Goal: Task Accomplishment & Management: Manage account settings

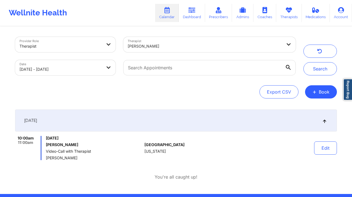
click at [159, 49] on div "[PERSON_NAME]" at bounding box center [205, 46] width 155 height 12
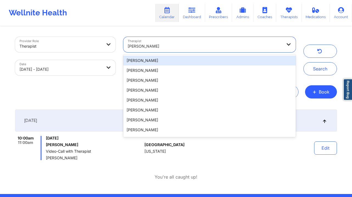
click at [343, 74] on div "Provider Role Therapist Therapist [PERSON_NAME], 1 of 100. 100 results availabl…" at bounding box center [176, 97] width 352 height 194
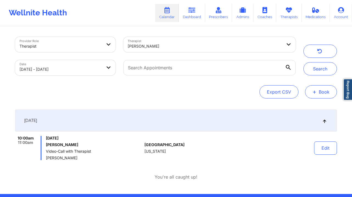
click at [332, 90] on button "+ Book" at bounding box center [321, 91] width 32 height 13
click at [326, 90] on button "+ Book" at bounding box center [321, 91] width 32 height 13
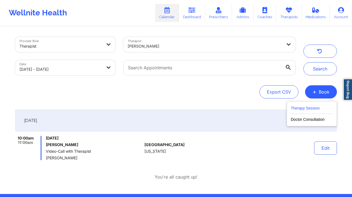
click at [321, 108] on button "Therapy Session" at bounding box center [312, 109] width 42 height 9
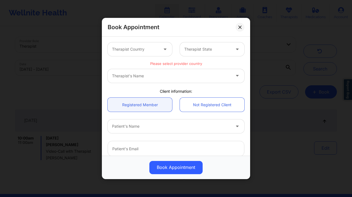
click at [152, 48] on div at bounding box center [135, 49] width 46 height 7
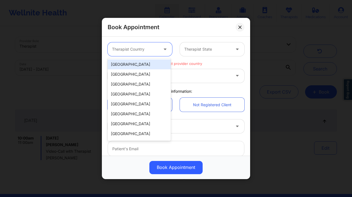
click at [140, 65] on div "[GEOGRAPHIC_DATA]" at bounding box center [139, 64] width 63 height 10
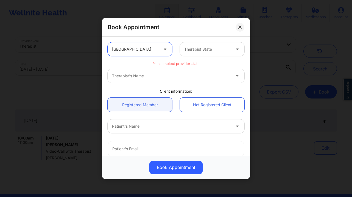
click at [216, 49] on div at bounding box center [207, 49] width 46 height 7
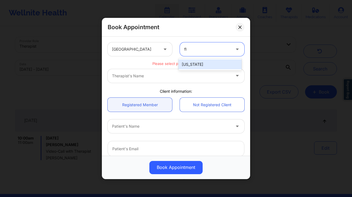
type input "flo"
click at [227, 67] on div "[US_STATE]" at bounding box center [210, 64] width 63 height 10
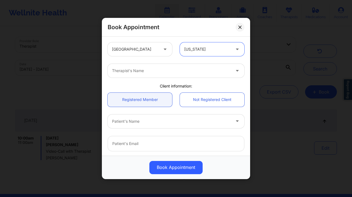
click at [208, 74] on div "Therapist's Name" at bounding box center [170, 71] width 124 height 14
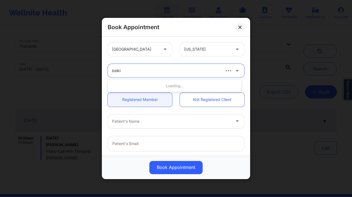
type input "[PERSON_NAME]"
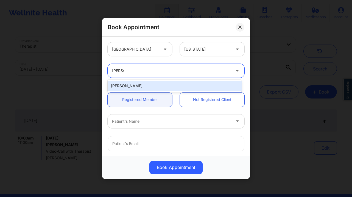
click at [193, 81] on div "[PERSON_NAME]" at bounding box center [175, 86] width 134 height 10
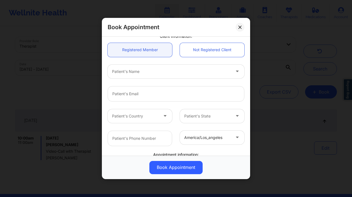
scroll to position [32, 0]
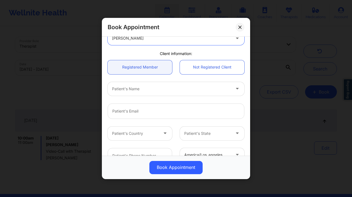
click at [155, 91] on div at bounding box center [171, 88] width 119 height 7
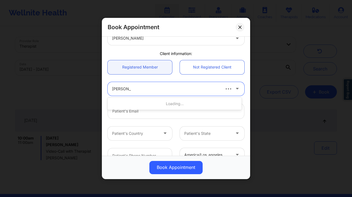
type input "[PERSON_NAME]"
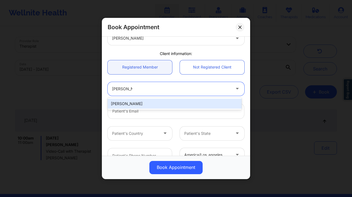
click at [155, 102] on div "[PERSON_NAME]" at bounding box center [175, 104] width 134 height 10
type input "[EMAIL_ADDRESS][DOMAIN_NAME]"
type input "[PHONE_NUMBER]"
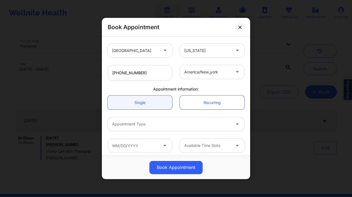
scroll to position [118, 0]
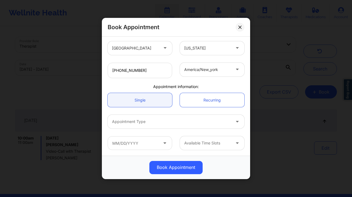
click at [150, 122] on div at bounding box center [171, 121] width 119 height 7
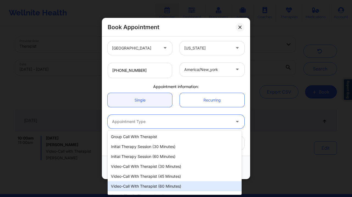
click at [161, 184] on div "Video-Call with Therapist (60 minutes)" at bounding box center [175, 186] width 134 height 10
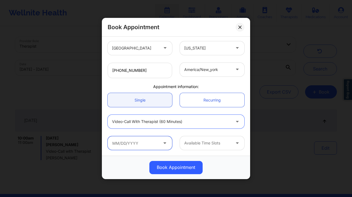
click at [144, 143] on input "text" at bounding box center [140, 143] width 65 height 14
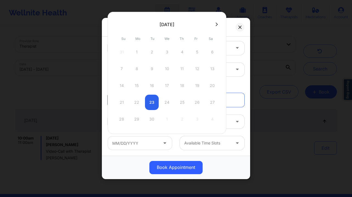
click at [153, 102] on div "21 22 23 24 25 26 27" at bounding box center [167, 102] width 104 height 15
click at [247, 125] on div "[GEOGRAPHIC_DATA] [US_STATE] [PERSON_NAME] Client information: Registered Membe…" at bounding box center [176, 96] width 148 height 119
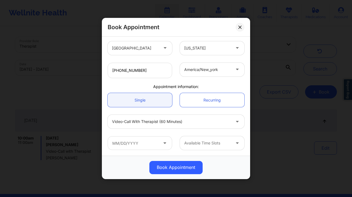
click at [156, 118] on div "Video-Call with Therapist (60 minutes)" at bounding box center [171, 122] width 119 height 14
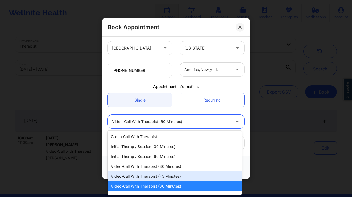
click at [158, 167] on div "Video-Call with Therapist (30 minutes)" at bounding box center [175, 166] width 134 height 10
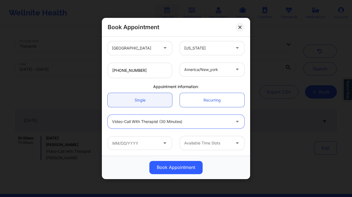
click at [132, 135] on div "Available Time Slots" at bounding box center [176, 142] width 145 height 21
click at [134, 146] on input "text" at bounding box center [140, 143] width 65 height 14
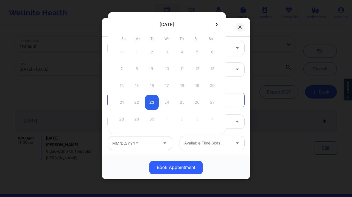
click at [153, 105] on div "21 22 23 24 25 26 27" at bounding box center [167, 102] width 104 height 15
click at [218, 144] on div at bounding box center [207, 143] width 46 height 7
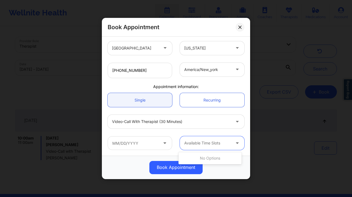
click at [218, 144] on div at bounding box center [207, 143] width 46 height 7
click at [238, 28] on button at bounding box center [240, 27] width 9 height 9
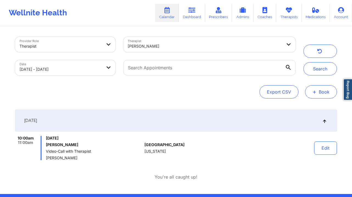
click at [334, 89] on button "+ Book" at bounding box center [321, 91] width 32 height 13
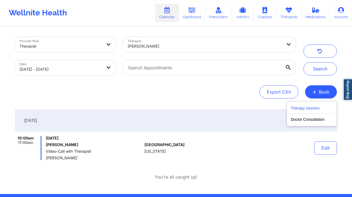
click at [330, 105] on button "Therapy Session" at bounding box center [312, 109] width 42 height 9
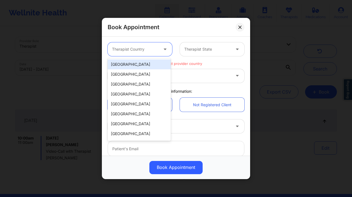
click at [140, 49] on div at bounding box center [135, 49] width 46 height 7
type input "u"
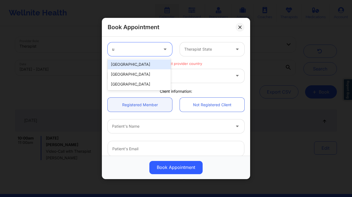
click at [150, 65] on div "[GEOGRAPHIC_DATA]" at bounding box center [139, 64] width 63 height 10
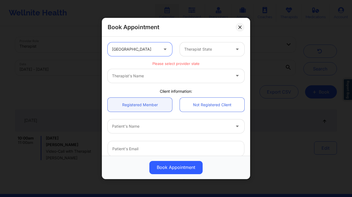
click at [192, 49] on div at bounding box center [207, 49] width 46 height 7
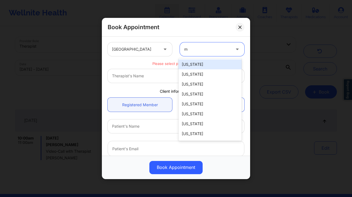
type input "mi"
click at [217, 67] on div "[US_STATE]" at bounding box center [210, 64] width 63 height 10
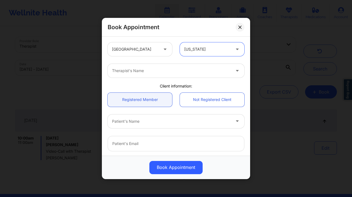
click at [164, 67] on div "Therapist's Name" at bounding box center [170, 71] width 124 height 14
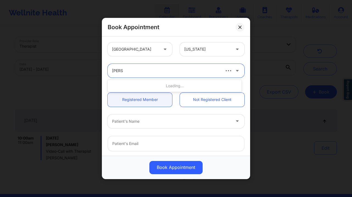
type input "[PERSON_NAME]"
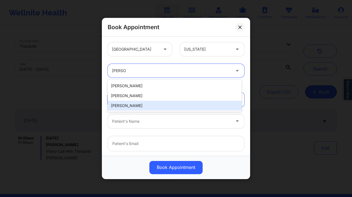
click at [162, 103] on div "[PERSON_NAME]" at bounding box center [175, 106] width 134 height 10
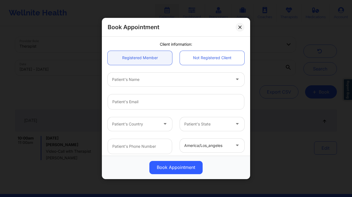
scroll to position [43, 0]
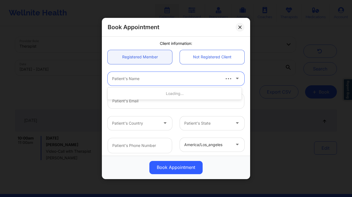
click at [141, 81] on div at bounding box center [166, 78] width 108 height 7
type input "[PERSON_NAME]"
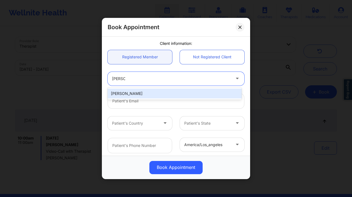
click at [148, 96] on div "[PERSON_NAME]" at bounding box center [175, 94] width 134 height 10
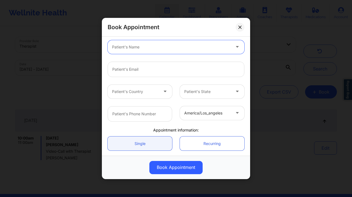
scroll to position [76, 0]
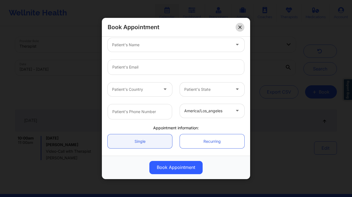
click at [242, 24] on button at bounding box center [240, 27] width 9 height 9
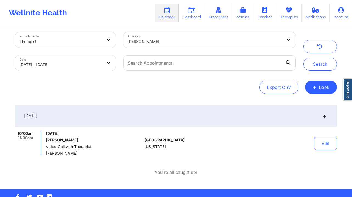
scroll to position [19, 0]
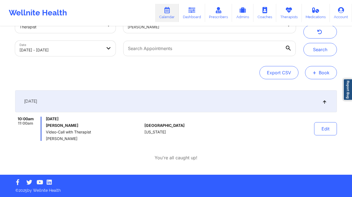
click at [325, 73] on button "+ Book" at bounding box center [321, 72] width 32 height 13
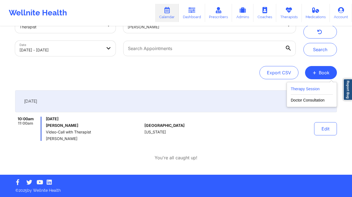
click at [300, 86] on button "Therapy Session" at bounding box center [312, 89] width 42 height 9
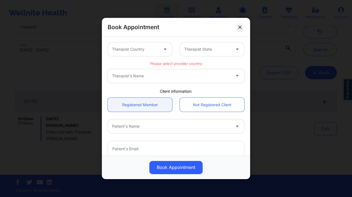
click at [132, 49] on div at bounding box center [135, 49] width 46 height 7
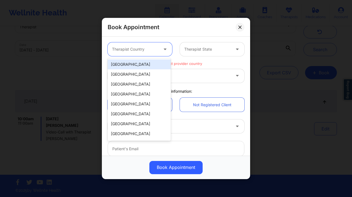
click at [152, 62] on div "[GEOGRAPHIC_DATA]" at bounding box center [139, 64] width 63 height 10
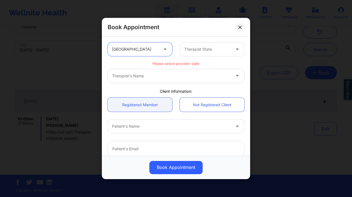
click at [194, 53] on div "Therapist State" at bounding box center [205, 49] width 51 height 14
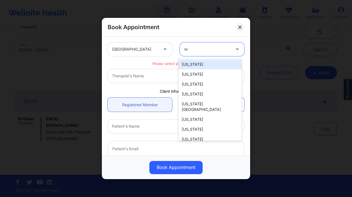
type input "new"
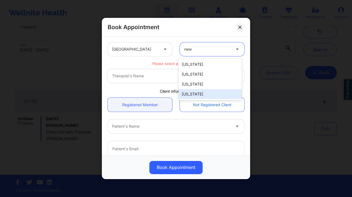
click at [206, 94] on div "[US_STATE]" at bounding box center [210, 94] width 63 height 10
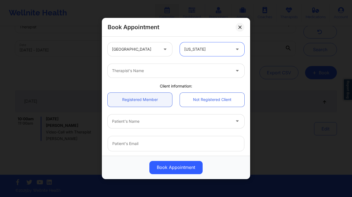
click at [151, 79] on div "Therapist's Name" at bounding box center [176, 70] width 145 height 21
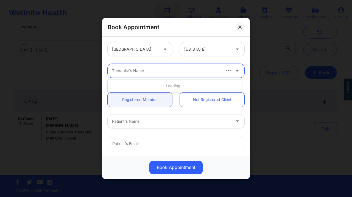
click at [154, 74] on div "Therapist's Name" at bounding box center [164, 71] width 113 height 14
type input "fall"
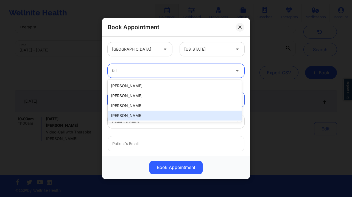
click at [151, 113] on div "[PERSON_NAME]" at bounding box center [175, 116] width 134 height 10
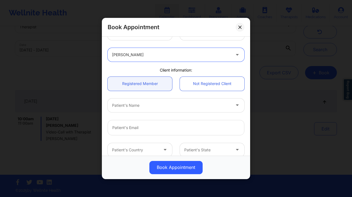
scroll to position [42, 0]
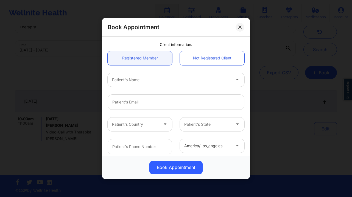
click at [143, 80] on div at bounding box center [171, 79] width 119 height 7
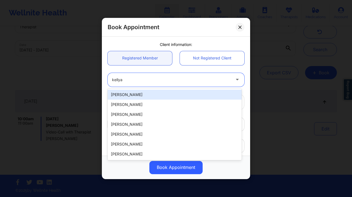
type input "kellyan"
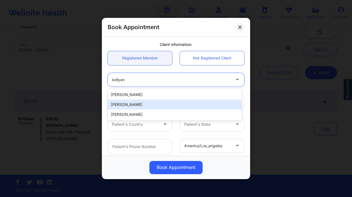
click at [146, 103] on div "[PERSON_NAME]" at bounding box center [175, 105] width 134 height 10
type input "[EMAIL_ADDRESS][DOMAIN_NAME]"
type input "[PHONE_NUMBER]"
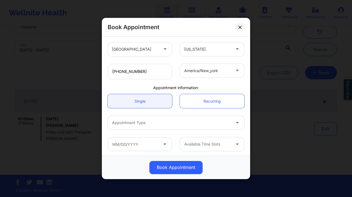
scroll to position [118, 0]
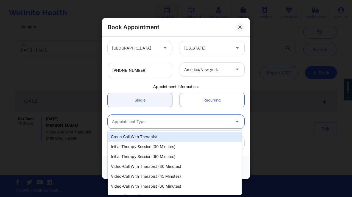
click at [159, 118] on div at bounding box center [171, 121] width 119 height 7
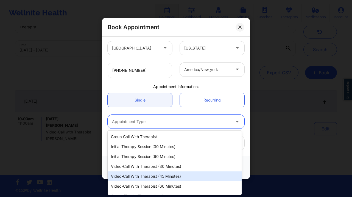
click at [175, 176] on div "Video-Call with Therapist (45 minutes)" at bounding box center [175, 176] width 134 height 10
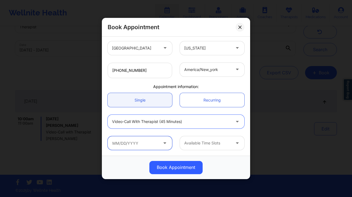
click at [147, 142] on input "text" at bounding box center [140, 143] width 65 height 14
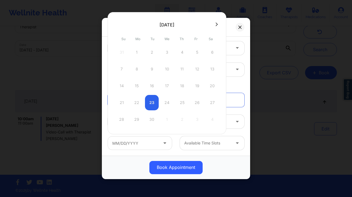
click at [150, 103] on div "21 22 23 24 25 26 27" at bounding box center [167, 102] width 104 height 15
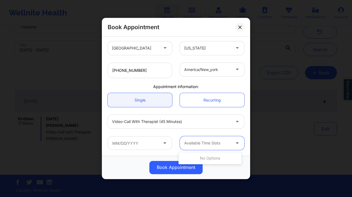
click at [227, 147] on div "Available Time Slots" at bounding box center [205, 143] width 51 height 14
click at [247, 27] on div "Book Appointment" at bounding box center [176, 27] width 148 height 19
click at [242, 27] on button at bounding box center [240, 27] width 9 height 9
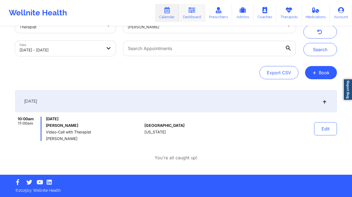
click at [188, 12] on link "Dashboard" at bounding box center [192, 13] width 26 height 18
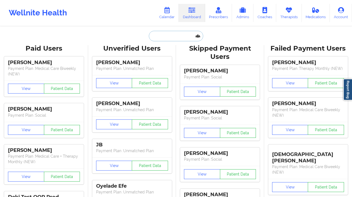
click at [167, 38] on input "text" at bounding box center [176, 36] width 54 height 10
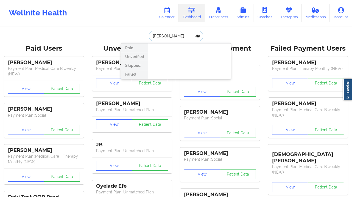
type input "[PERSON_NAME]"
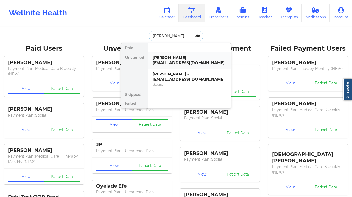
click at [171, 61] on div "[PERSON_NAME] - [EMAIL_ADDRESS][DOMAIN_NAME]" at bounding box center [190, 60] width 74 height 10
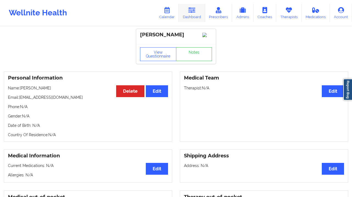
click at [190, 15] on link "Dashboard" at bounding box center [192, 13] width 26 height 18
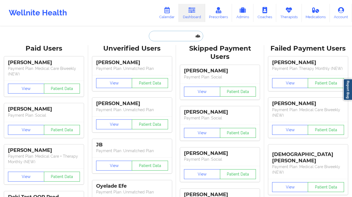
click at [170, 32] on input "text" at bounding box center [176, 36] width 54 height 10
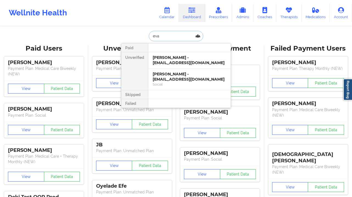
type input "[PERSON_NAME]"
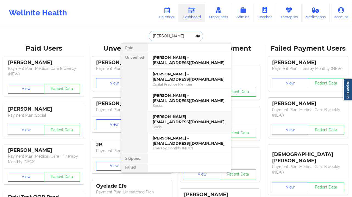
click at [197, 124] on div "[PERSON_NAME] - [EMAIL_ADDRESS][DOMAIN_NAME]" at bounding box center [190, 119] width 74 height 10
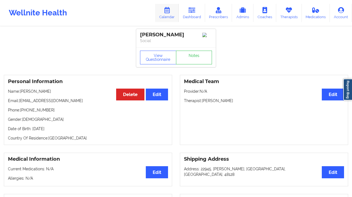
click at [167, 21] on link "Calendar" at bounding box center [167, 13] width 24 height 18
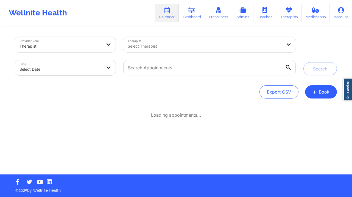
click at [76, 46] on div at bounding box center [61, 46] width 82 height 7
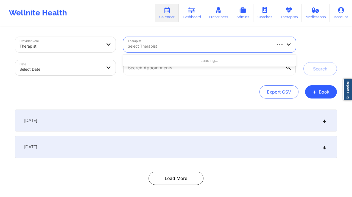
click at [128, 45] on input "Therapist" at bounding box center [128, 45] width 1 height 5
click at [88, 67] on body "Wellnite Health Calendar Dashboard Prescribers Admins Coaches Therapists Medica…" at bounding box center [176, 98] width 352 height 197
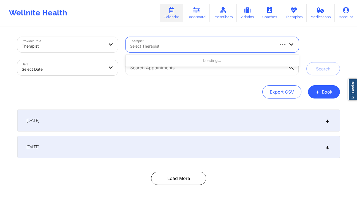
select select "2025-8"
select select "2025-9"
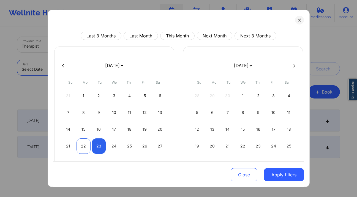
click at [73, 143] on div "21" at bounding box center [68, 145] width 14 height 15
select select "2025-8"
select select "2025-9"
select select "2025-8"
select select "2025-9"
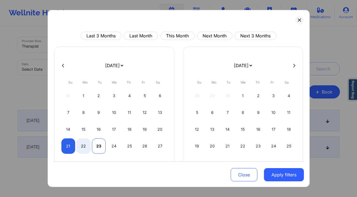
drag, startPoint x: 81, startPoint y: 147, endPoint x: 95, endPoint y: 147, distance: 13.7
click at [81, 147] on div "22" at bounding box center [83, 145] width 14 height 15
select select "2025-8"
select select "2025-9"
click at [103, 147] on div "23" at bounding box center [99, 145] width 14 height 15
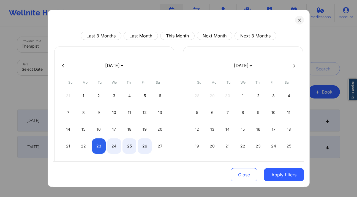
select select "2025-8"
select select "2025-9"
select select "2025-8"
select select "2025-9"
click at [89, 146] on div "22" at bounding box center [83, 145] width 14 height 15
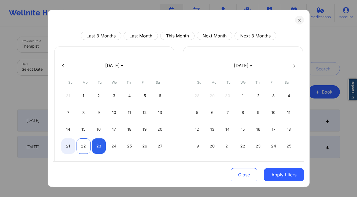
select select "2025-8"
select select "2025-9"
select select "2025-8"
select select "2025-9"
click at [97, 148] on div "23" at bounding box center [99, 145] width 14 height 15
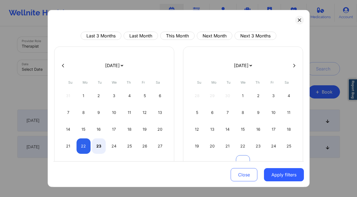
select select "2025-8"
select select "2025-9"
click at [294, 175] on button "Apply filters" at bounding box center [284, 174] width 40 height 13
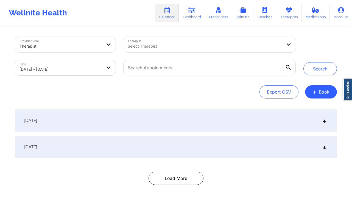
click at [230, 47] on div at bounding box center [205, 46] width 155 height 7
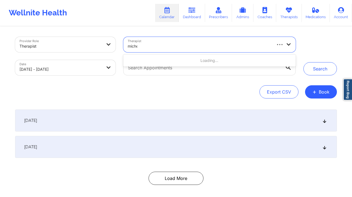
type input "michea"
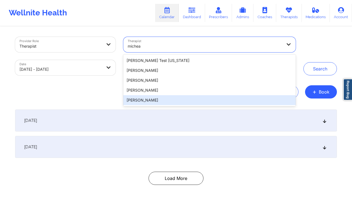
click at [211, 104] on div "[PERSON_NAME]" at bounding box center [209, 100] width 173 height 10
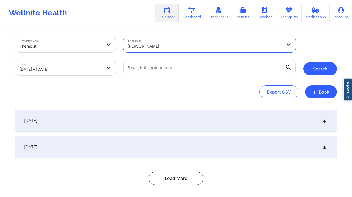
click at [319, 73] on button "Search" at bounding box center [321, 68] width 34 height 13
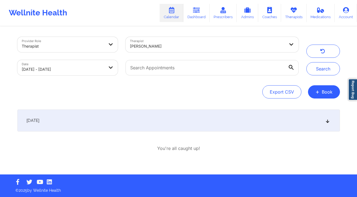
click at [101, 117] on div "[DATE]" at bounding box center [178, 120] width 322 height 22
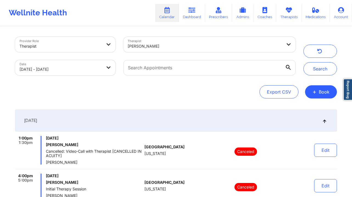
select select "2025-8"
select select "2025-9"
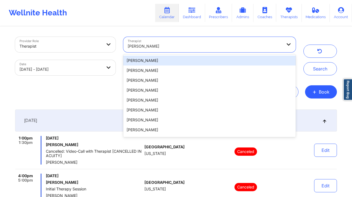
click at [240, 49] on div at bounding box center [205, 46] width 155 height 7
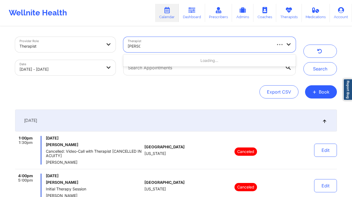
type input "[PERSON_NAME]"
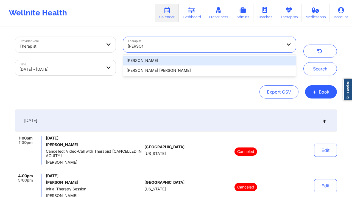
click at [167, 59] on div "[PERSON_NAME]" at bounding box center [209, 61] width 173 height 10
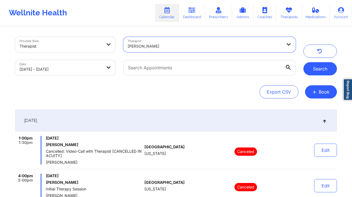
click at [324, 69] on button "Search" at bounding box center [321, 68] width 34 height 13
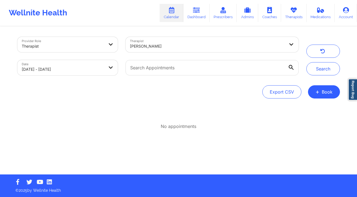
click at [96, 73] on body "Wellnite Health Calendar Dashboard Prescribers Admins Coaches Therapists Medica…" at bounding box center [178, 98] width 357 height 197
select select "2025-8"
select select "2025-9"
click at [66, 70] on body "Wellnite Health Calendar Dashboard Prescribers Admins Coaches Therapists Medica…" at bounding box center [178, 98] width 357 height 197
select select "2025-8"
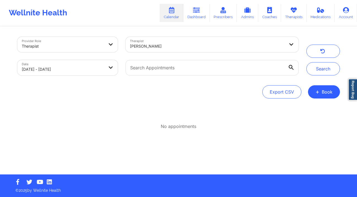
select select "2025-9"
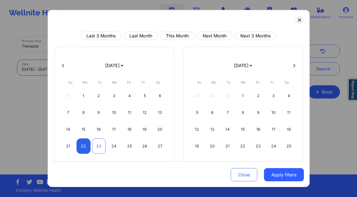
click at [101, 150] on div "23" at bounding box center [99, 145] width 14 height 15
select select "2025-8"
select select "2025-9"
select select "2025-8"
select select "2025-9"
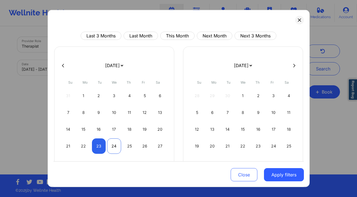
click at [113, 144] on div "24" at bounding box center [114, 145] width 14 height 15
select select "2025-8"
select select "2025-9"
click at [268, 177] on button "Apply filters" at bounding box center [284, 174] width 40 height 13
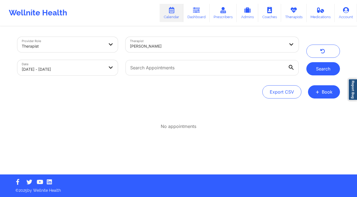
click at [318, 69] on button "Search" at bounding box center [323, 68] width 34 height 13
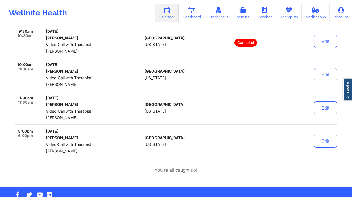
scroll to position [106, 0]
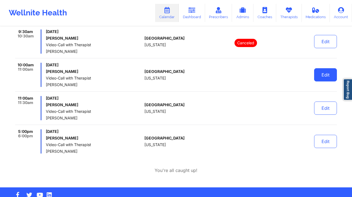
click at [318, 77] on button "Edit" at bounding box center [325, 74] width 23 height 13
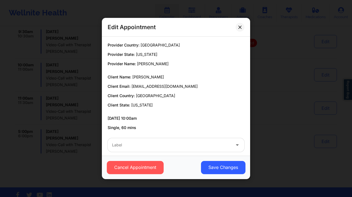
click at [154, 143] on div at bounding box center [171, 145] width 119 height 7
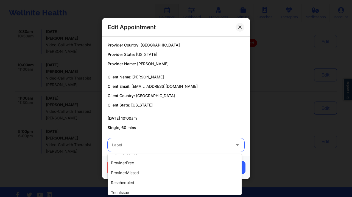
scroll to position [124, 0]
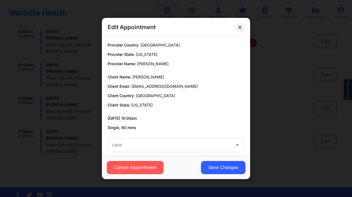
click at [210, 111] on div "Provider Country: [GEOGRAPHIC_DATA] Provider State: [US_STATE] Provider Name: […" at bounding box center [176, 86] width 145 height 88
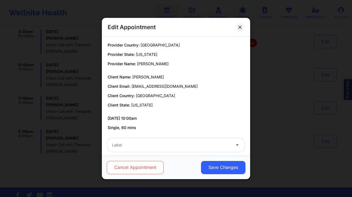
click at [149, 169] on button "Cancel Appointment" at bounding box center [135, 167] width 57 height 13
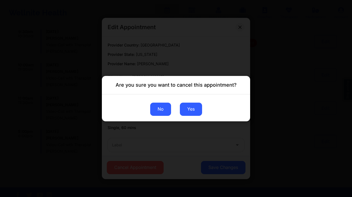
click at [164, 111] on button "No" at bounding box center [160, 108] width 21 height 13
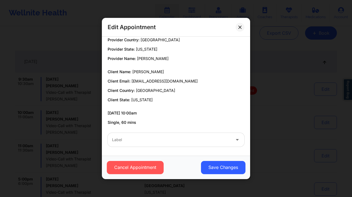
scroll to position [6, 0]
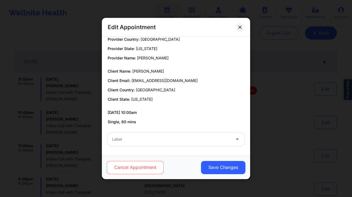
click at [147, 164] on button "Cancel Appointment" at bounding box center [135, 167] width 57 height 13
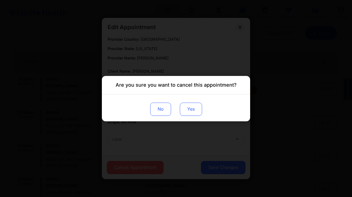
click at [187, 106] on button "Yes" at bounding box center [191, 108] width 22 height 13
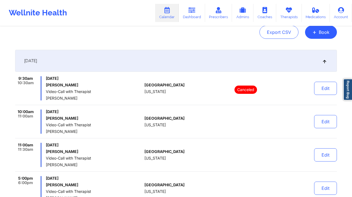
scroll to position [60, 0]
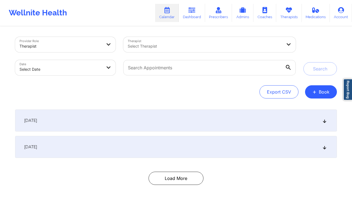
click at [227, 141] on div "[DATE]" at bounding box center [176, 147] width 322 height 22
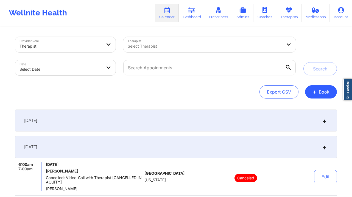
click at [245, 46] on div at bounding box center [205, 46] width 155 height 7
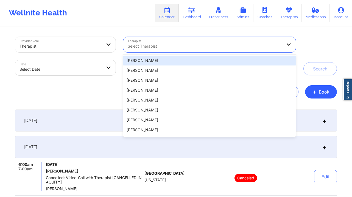
click at [90, 71] on body "Wellnite Health Calendar Dashboard Prescribers Admins Coaches Therapists Medica…" at bounding box center [176, 98] width 352 height 197
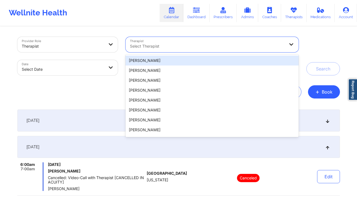
select select "2025-8"
select select "2025-9"
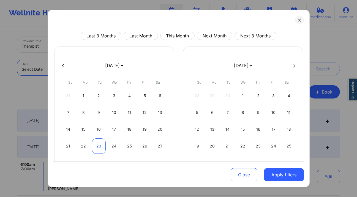
click at [93, 145] on div "23" at bounding box center [99, 145] width 14 height 15
select select "2025-8"
select select "2025-9"
click at [116, 146] on div "24" at bounding box center [114, 145] width 14 height 15
select select "2025-8"
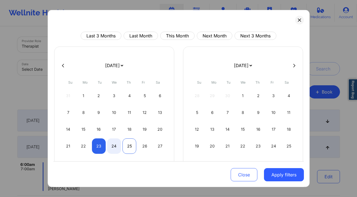
select select "2025-9"
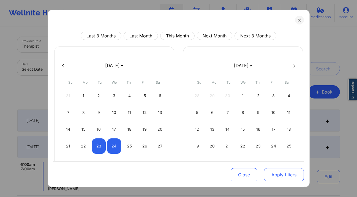
click at [294, 177] on button "Apply filters" at bounding box center [284, 174] width 40 height 13
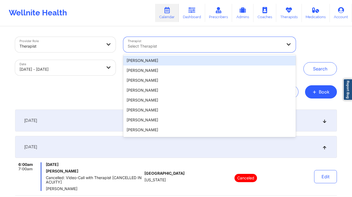
click at [193, 40] on div "Select Therapist" at bounding box center [203, 44] width 160 height 15
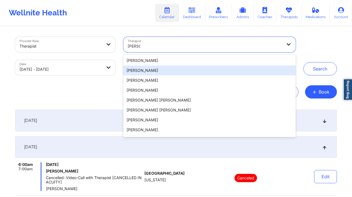
type input "[PERSON_NAME]"
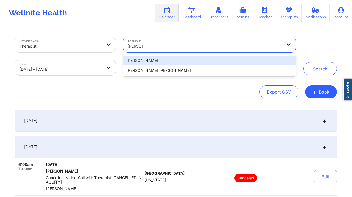
click at [194, 62] on div "[PERSON_NAME]" at bounding box center [209, 61] width 173 height 10
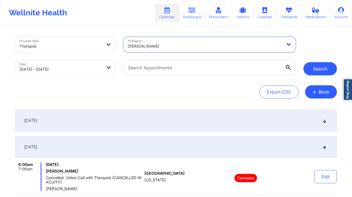
click at [313, 70] on button "Search" at bounding box center [321, 68] width 34 height 13
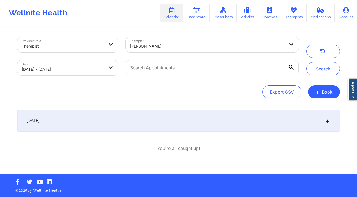
click at [150, 123] on div "[DATE]" at bounding box center [178, 120] width 322 height 22
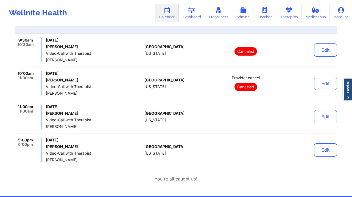
scroll to position [101, 0]
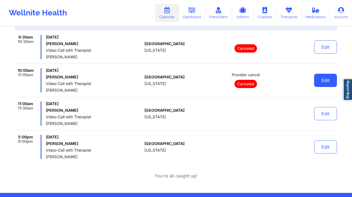
click at [320, 80] on button "Edit" at bounding box center [325, 80] width 23 height 13
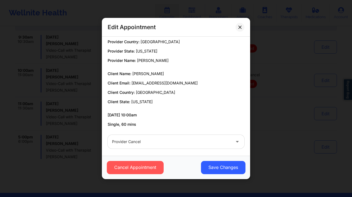
scroll to position [6, 0]
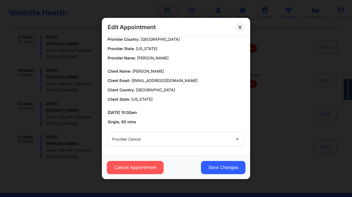
click at [129, 137] on div at bounding box center [171, 139] width 119 height 7
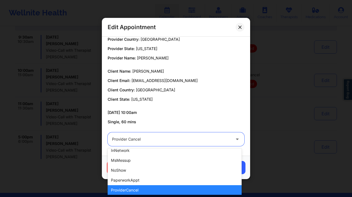
scroll to position [0, 0]
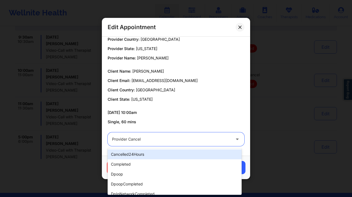
click at [172, 138] on div at bounding box center [171, 139] width 119 height 7
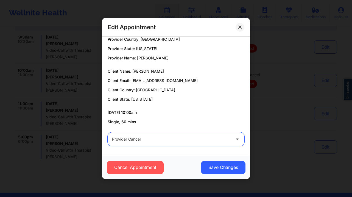
click at [185, 136] on div at bounding box center [171, 139] width 119 height 7
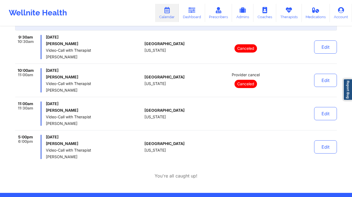
click at [257, 77] on span "Provider cancel" at bounding box center [246, 75] width 28 height 4
click at [320, 81] on button "Edit" at bounding box center [325, 80] width 23 height 13
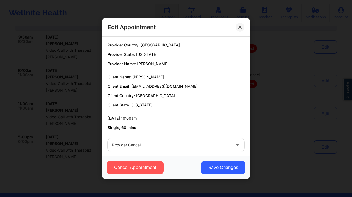
click at [173, 146] on div at bounding box center [171, 145] width 119 height 7
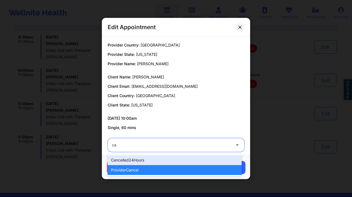
type input "ca"
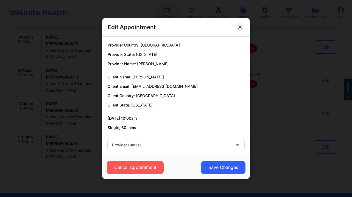
click at [169, 121] on div "09/23/2025 10:00am Single, 60 mins" at bounding box center [176, 122] width 137 height 15
click at [243, 24] on div "Edit Appointment" at bounding box center [176, 27] width 148 height 19
click at [241, 27] on icon at bounding box center [240, 27] width 3 height 3
